Goal: Find specific page/section: Find specific page/section

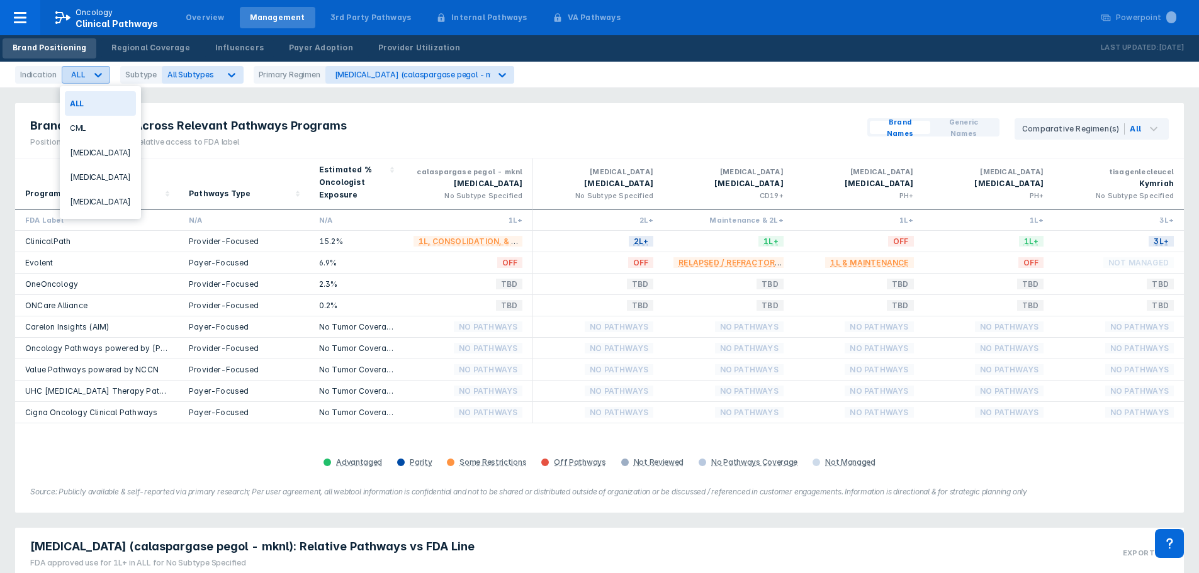
click at [77, 76] on div "ALL" at bounding box center [78, 74] width 14 height 9
click at [105, 156] on div "[MEDICAL_DATA]" at bounding box center [100, 152] width 71 height 25
